Goal: Information Seeking & Learning: Learn about a topic

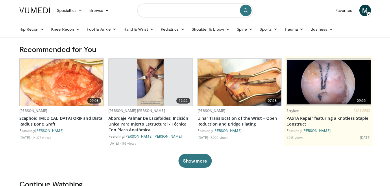
click at [195, 12] on input "Search topics, interventions" at bounding box center [195, 10] width 116 height 14
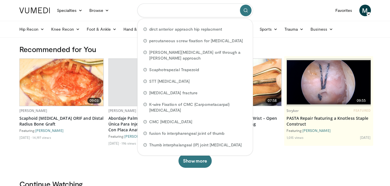
paste input "**********"
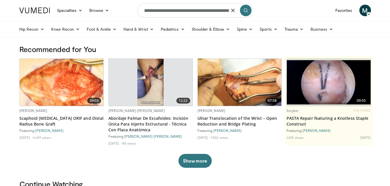
type input "**********"
click at [245, 13] on button "submit" at bounding box center [246, 11] width 12 height 12
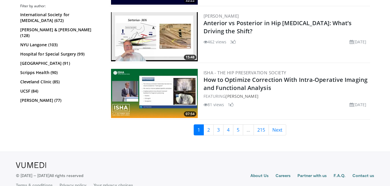
scroll to position [1483, 0]
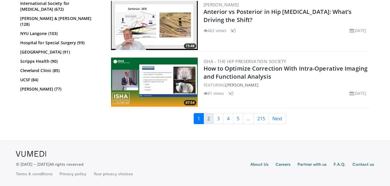
click at [210, 120] on link "2" at bounding box center [209, 118] width 10 height 11
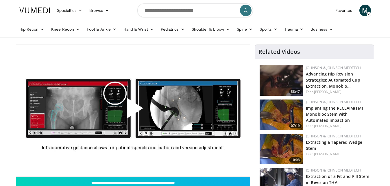
click at [133, 111] on span "Video Player" at bounding box center [133, 111] width 0 height 0
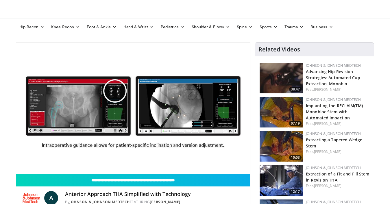
scroll to position [36, 0]
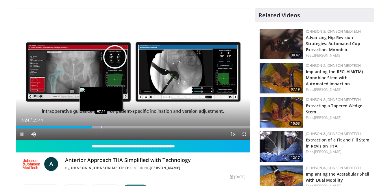
click at [101, 127] on div "Loaded : 37.68% 06:25 07:11" at bounding box center [133, 127] width 234 height 2
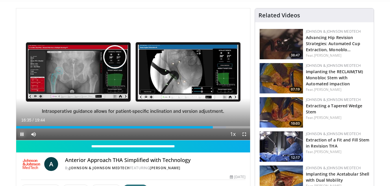
click at [23, 133] on span "Video Player" at bounding box center [22, 135] width 12 height 12
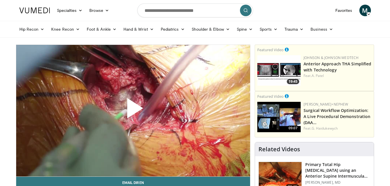
click at [133, 111] on span "Video Player" at bounding box center [133, 111] width 0 height 0
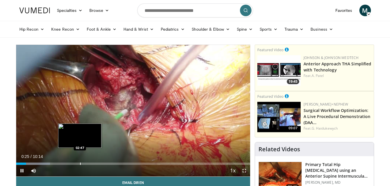
click at [80, 163] on div "Loaded : 14.51% 00:25 02:47" at bounding box center [133, 164] width 234 height 2
click at [76, 164] on div "02:49" at bounding box center [48, 164] width 65 height 2
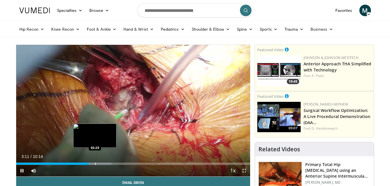
click at [95, 161] on div "Loaded : 40.69% 03:11 03:25" at bounding box center [133, 161] width 234 height 5
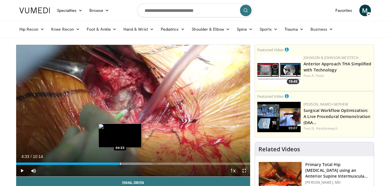
click at [120, 163] on div "04:56" at bounding box center [68, 164] width 104 height 2
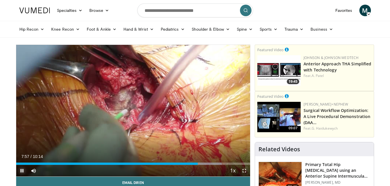
click at [20, 171] on span "Video Player" at bounding box center [22, 171] width 12 height 12
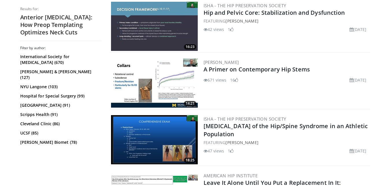
scroll to position [693, 0]
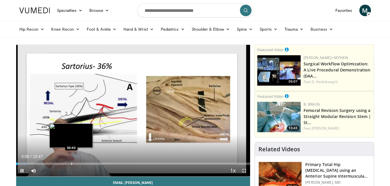
click at [71, 161] on div "Loaded : 5.23% 00:06 03:43" at bounding box center [133, 161] width 234 height 5
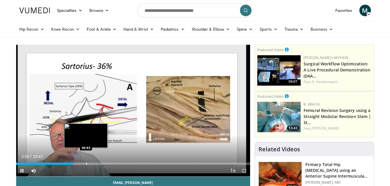
click at [86, 164] on div "Loaded : 31.39% 03:51 04:43" at bounding box center [133, 164] width 234 height 2
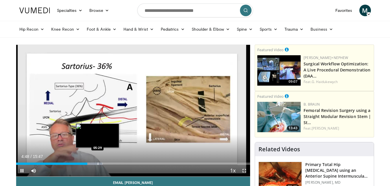
click at [98, 163] on div "Progress Bar" at bounding box center [91, 164] width 23 height 2
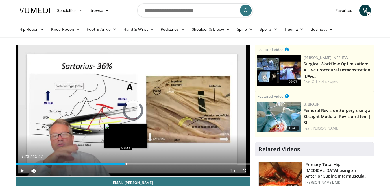
click at [126, 161] on div "Loaded : 42.21% 05:39 07:24" at bounding box center [133, 161] width 234 height 5
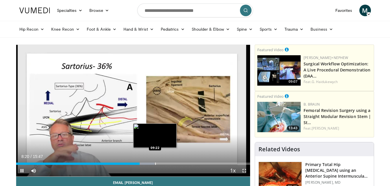
click at [155, 162] on div "Loaded : 59.09% 08:20 09:22" at bounding box center [133, 161] width 234 height 5
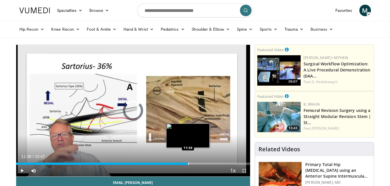
click at [188, 161] on div "Loaded : 64.89% 11:36 11:36" at bounding box center [133, 161] width 234 height 5
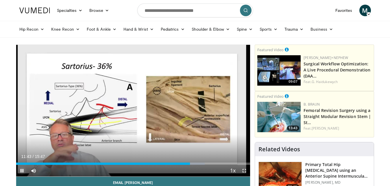
click at [21, 170] on span "Video Player" at bounding box center [22, 171] width 12 height 12
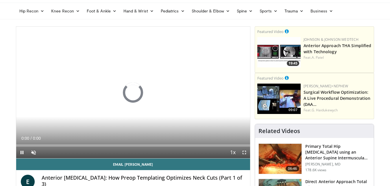
scroll to position [18, 0]
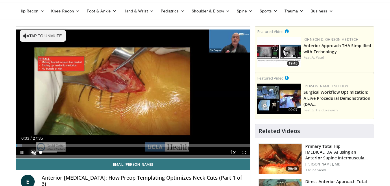
click at [36, 152] on span "Video Player" at bounding box center [34, 153] width 12 height 12
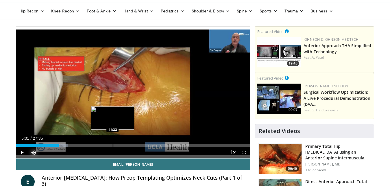
click at [113, 146] on div "Loaded : 22.17% 05:01 11:22" at bounding box center [133, 145] width 234 height 2
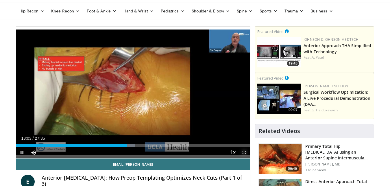
click at [245, 152] on span "Video Player" at bounding box center [245, 153] width 12 height 12
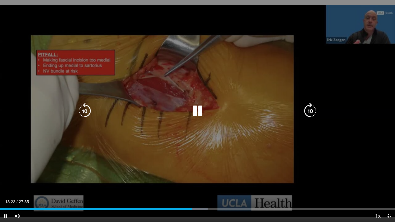
click at [195, 109] on icon "Video Player" at bounding box center [198, 111] width 16 height 16
click at [197, 114] on icon "Video Player" at bounding box center [198, 111] width 16 height 16
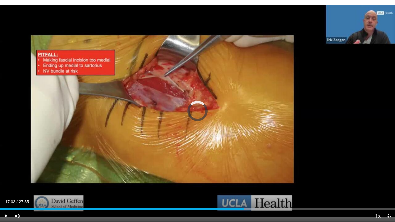
click at [245, 186] on div "Progress Bar" at bounding box center [245, 209] width 1 height 2
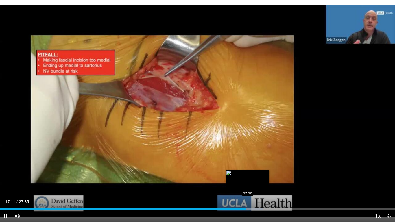
click at [248, 186] on div "Progress Bar" at bounding box center [248, 209] width 1 height 2
click at [262, 186] on div "Progress Bar" at bounding box center [262, 209] width 1 height 2
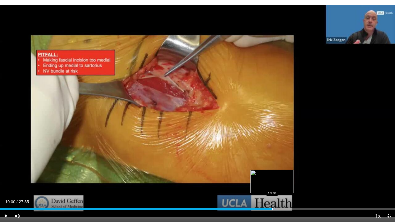
click at [272, 186] on div "Progress Bar" at bounding box center [272, 209] width 1 height 2
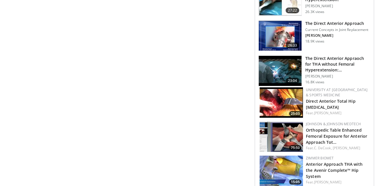
scroll to position [185, 0]
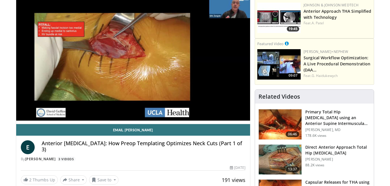
scroll to position [27, 0]
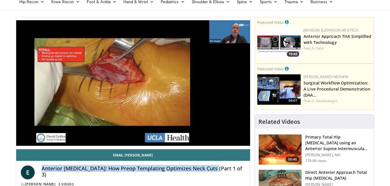
drag, startPoint x: 42, startPoint y: 166, endPoint x: 216, endPoint y: 167, distance: 174.2
click at [216, 167] on h4 "Anterior [MEDICAL_DATA]: How Preop Templating Optimizes Neck Cuts (Part 1 of 3)" at bounding box center [144, 172] width 204 height 12
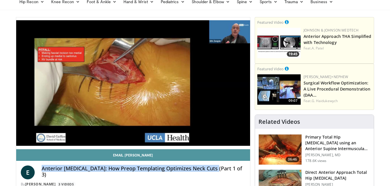
copy h4 "Anterior [MEDICAL_DATA]: How Preop Templating Optimizes Neck Cuts"
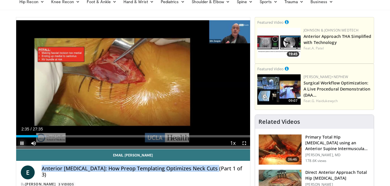
click at [21, 147] on span "Video Player" at bounding box center [22, 143] width 12 height 12
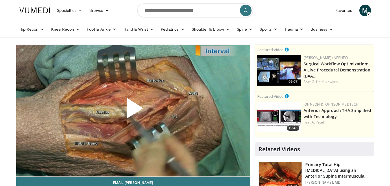
click at [133, 111] on span "Video Player" at bounding box center [133, 111] width 0 height 0
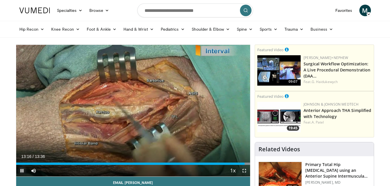
click at [22, 169] on span "Video Player" at bounding box center [22, 171] width 12 height 12
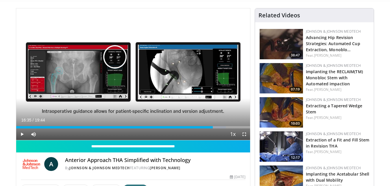
scroll to position [36, 0]
